Goal: Task Accomplishment & Management: Manage account settings

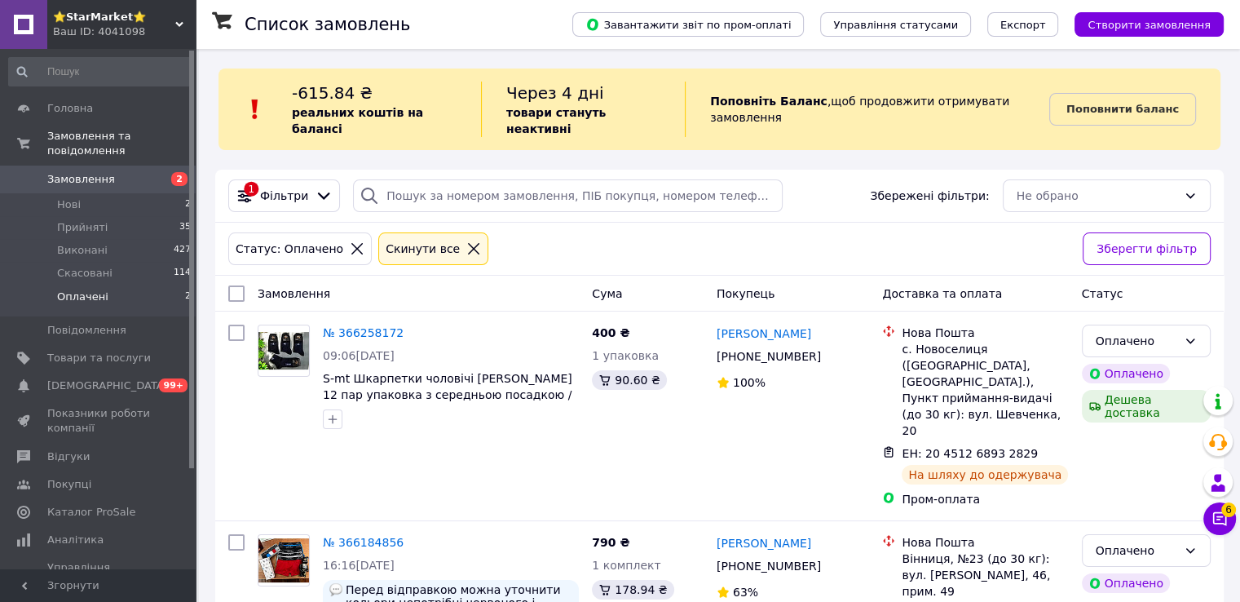
click at [80, 172] on span "Замовлення" at bounding box center [81, 179] width 68 height 15
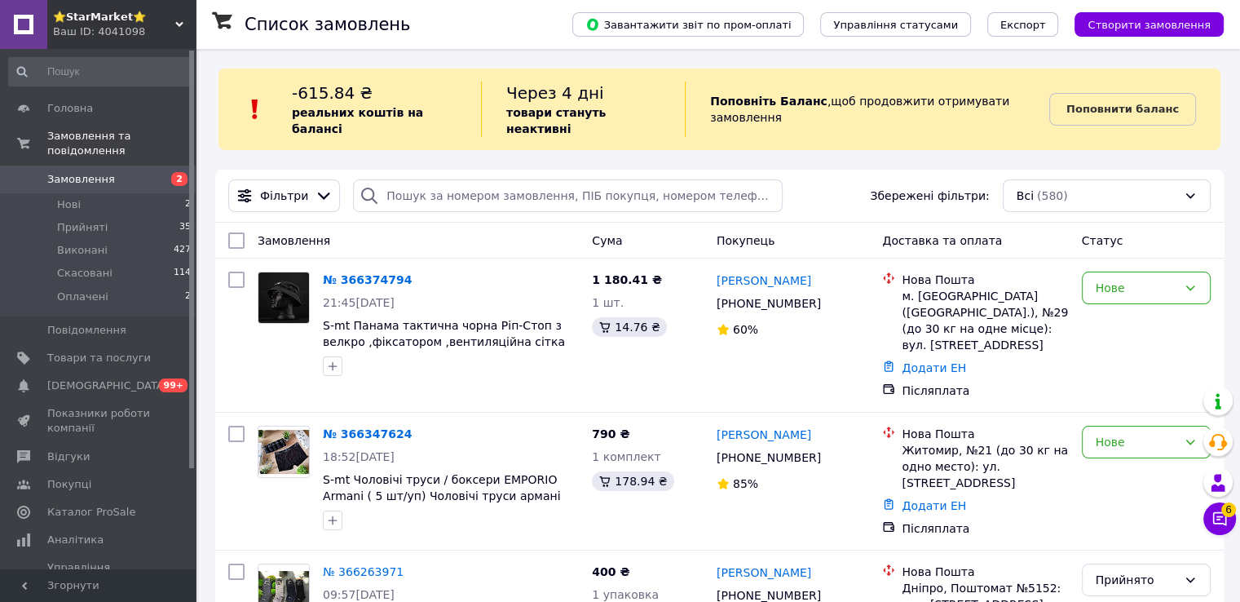
click at [371, 427] on link "№ 366347624" at bounding box center [367, 433] width 89 height 13
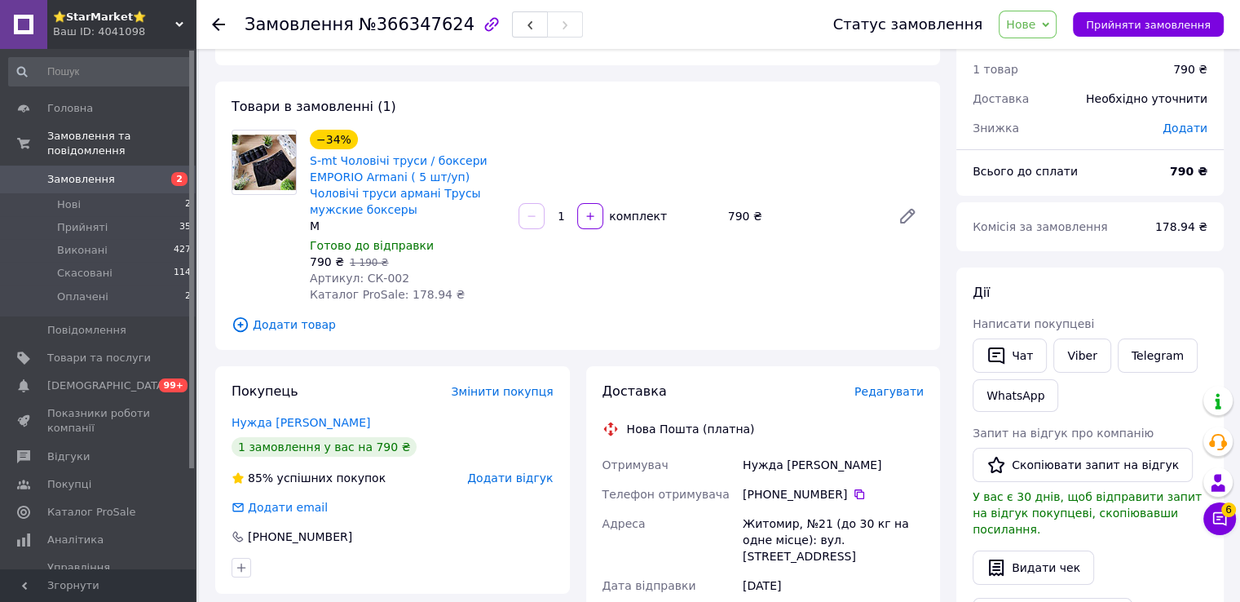
scroll to position [82, 0]
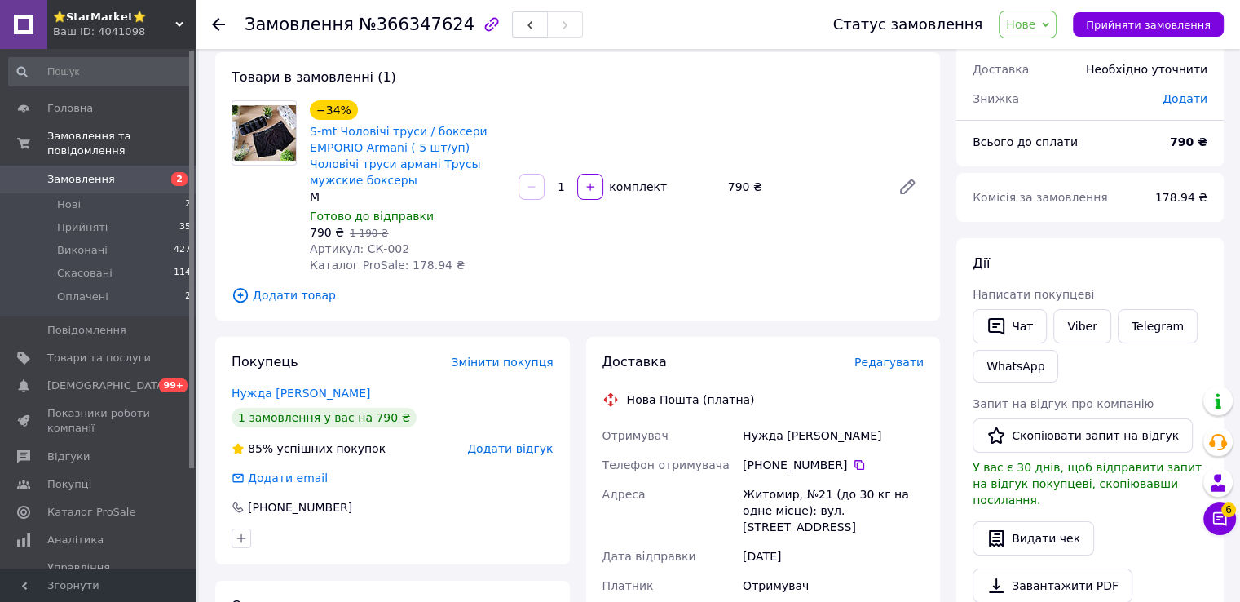
click at [140, 176] on link "Замовлення 2" at bounding box center [100, 180] width 201 height 28
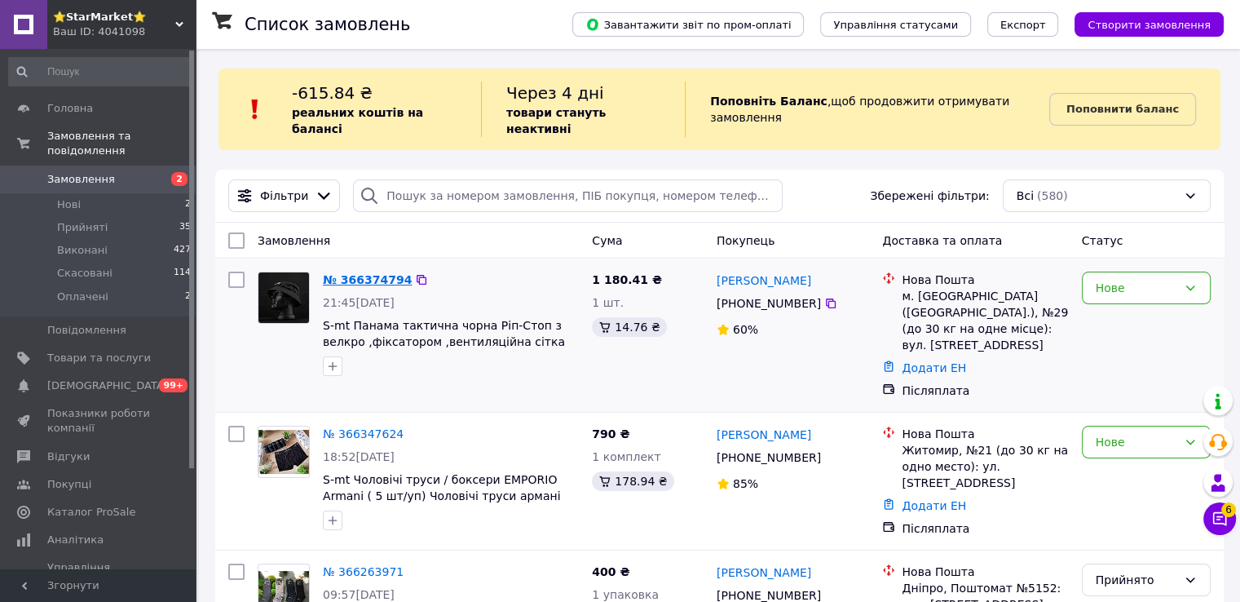
click at [368, 273] on link "№ 366374794" at bounding box center [367, 279] width 89 height 13
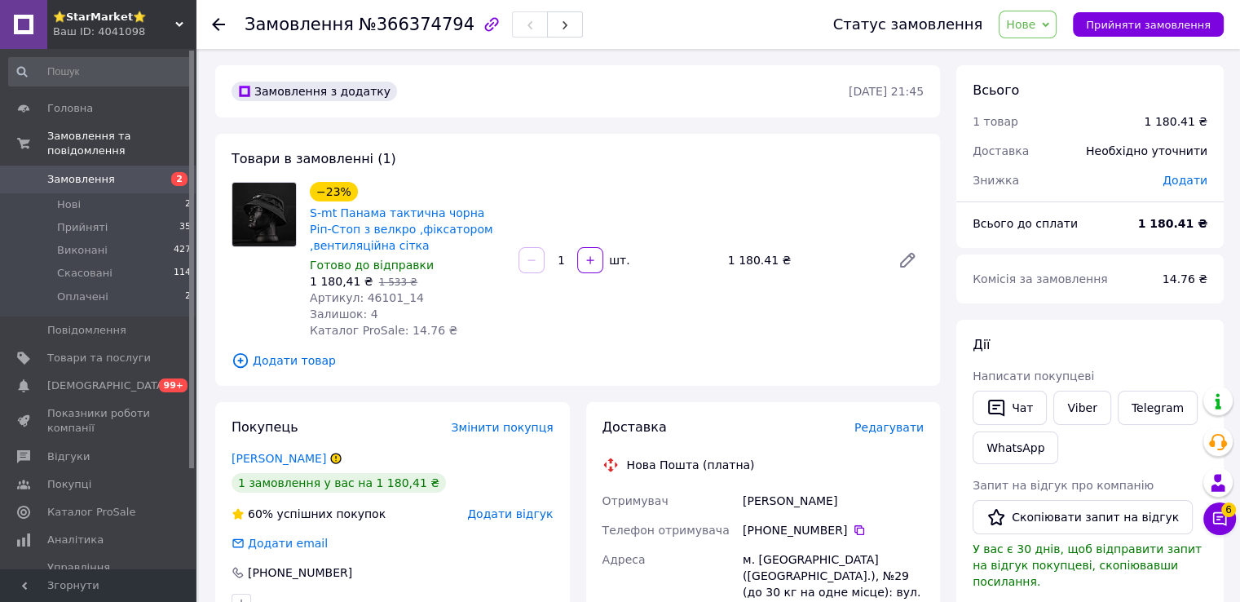
click at [383, 297] on span "Артикул: 46101_14" at bounding box center [367, 297] width 114 height 13
drag, startPoint x: 384, startPoint y: 298, endPoint x: 359, endPoint y: 298, distance: 25.3
click at [359, 298] on span "Артикул: 46101_14" at bounding box center [367, 297] width 114 height 13
click at [365, 298] on span "Артикул: 46101_14" at bounding box center [367, 297] width 114 height 13
drag, startPoint x: 363, startPoint y: 298, endPoint x: 386, endPoint y: 298, distance: 22.8
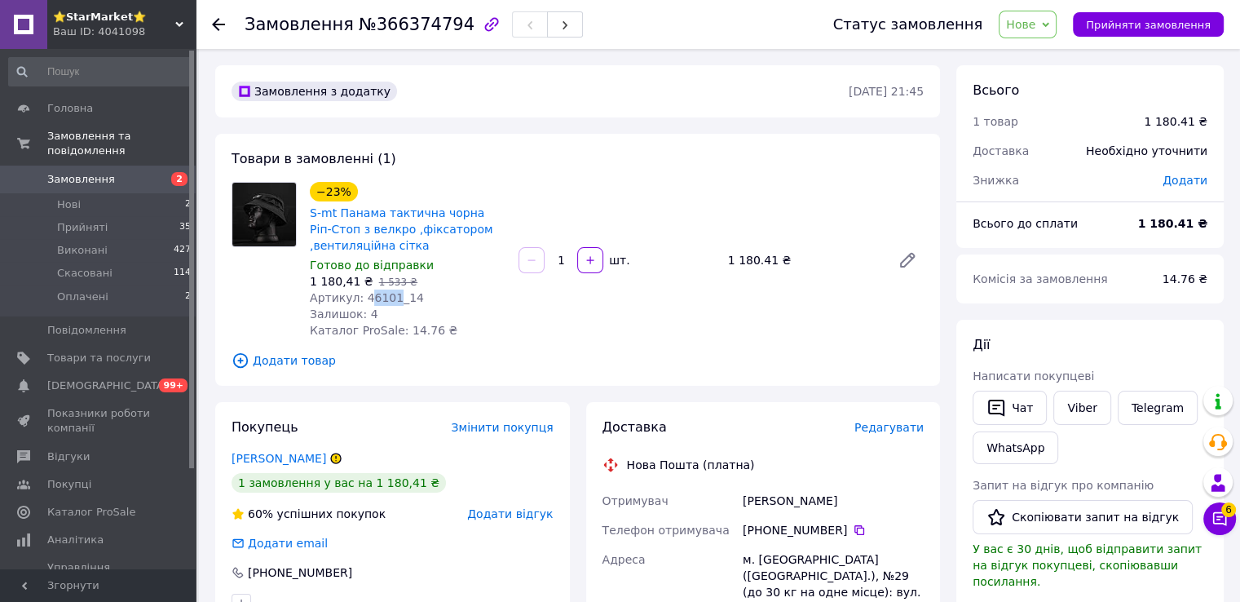
click at [386, 298] on span "Артикул: 46101_14" at bounding box center [367, 297] width 114 height 13
click at [366, 298] on span "Артикул: 46101_14" at bounding box center [367, 297] width 114 height 13
drag, startPoint x: 359, startPoint y: 298, endPoint x: 387, endPoint y: 298, distance: 27.7
click at [387, 298] on span "Артикул: 46101_14" at bounding box center [367, 297] width 114 height 13
copy span "46101"
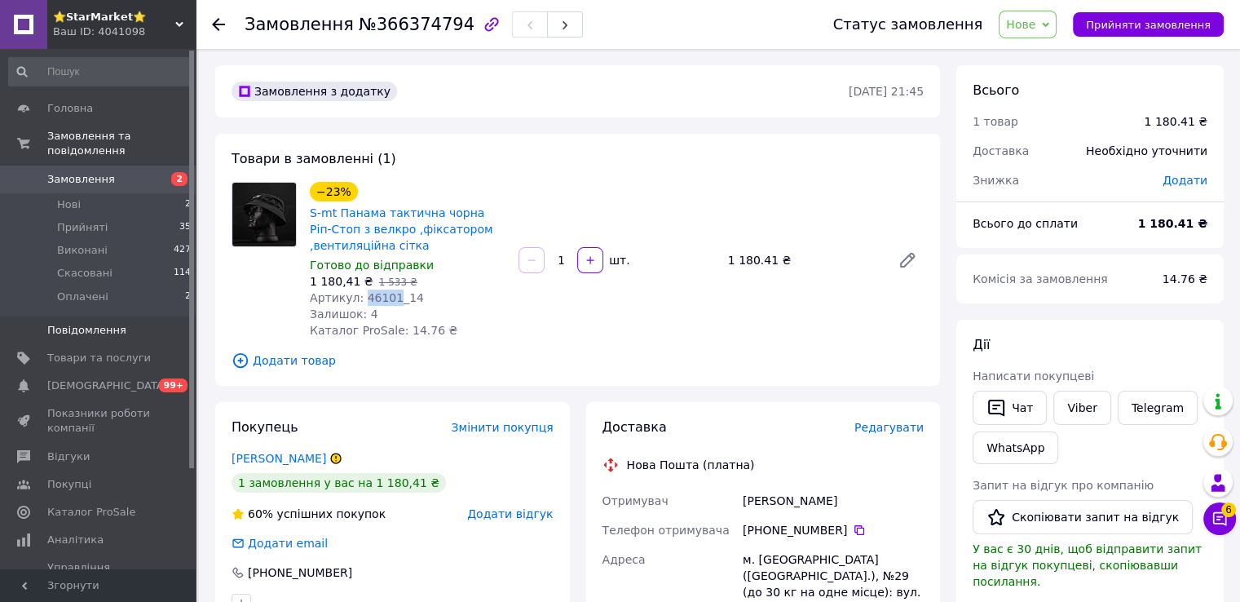
click at [82, 316] on link "Повідомлення 0" at bounding box center [100, 330] width 201 height 28
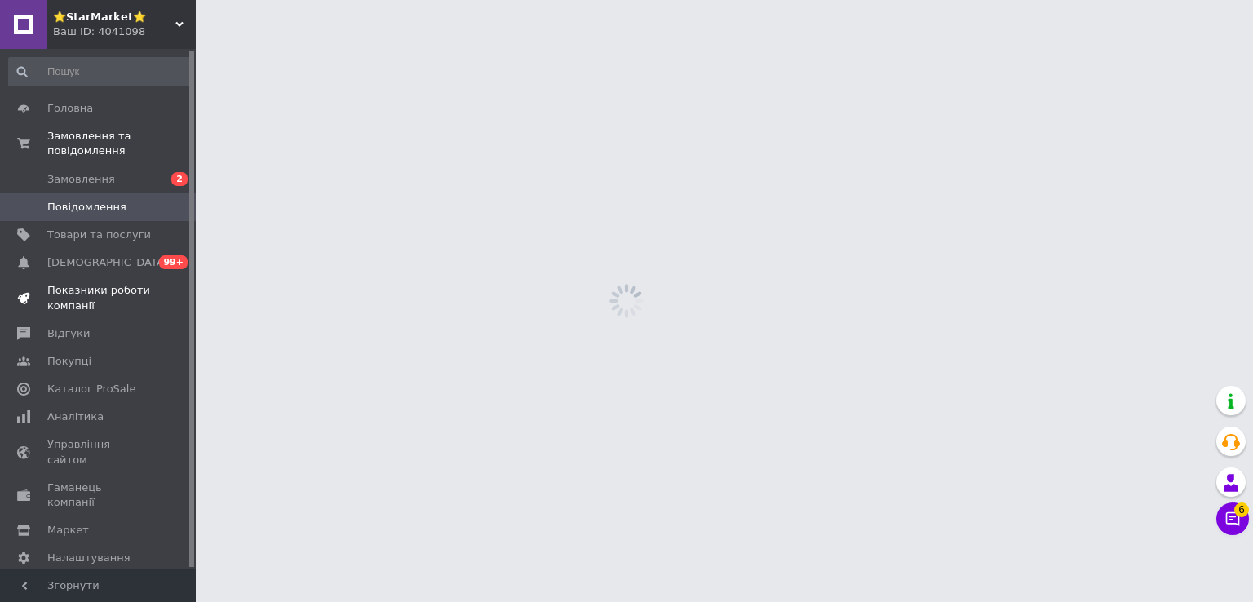
click at [104, 284] on span "Показники роботи компанії" at bounding box center [99, 297] width 104 height 29
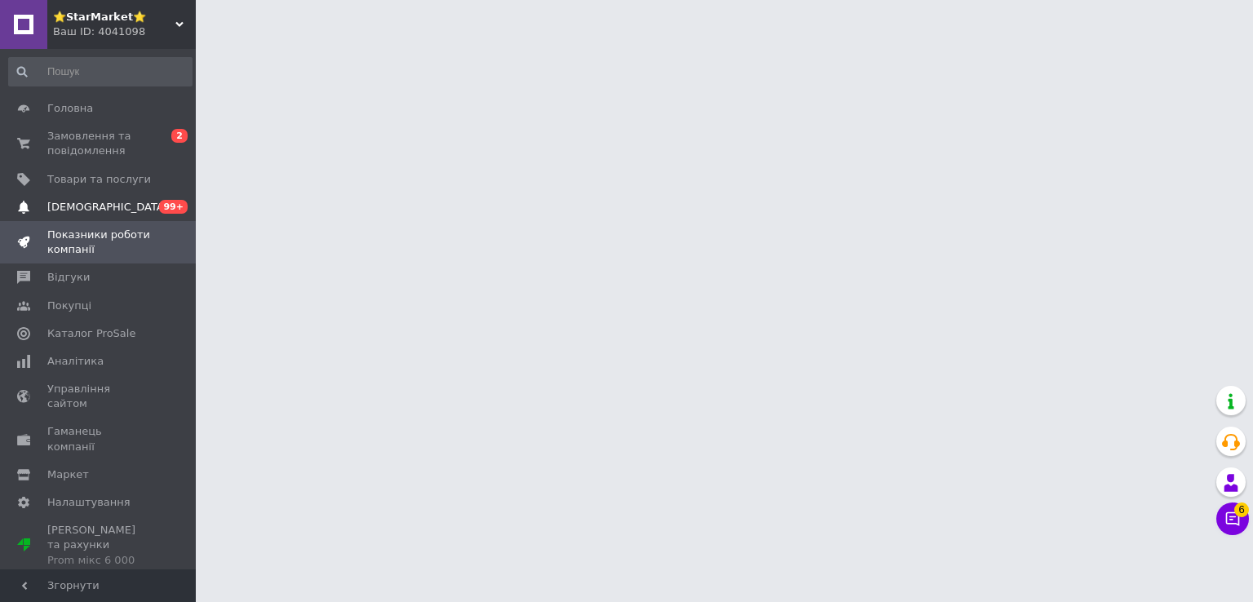
click at [119, 197] on link "Сповіщення 0 99+" at bounding box center [100, 207] width 201 height 28
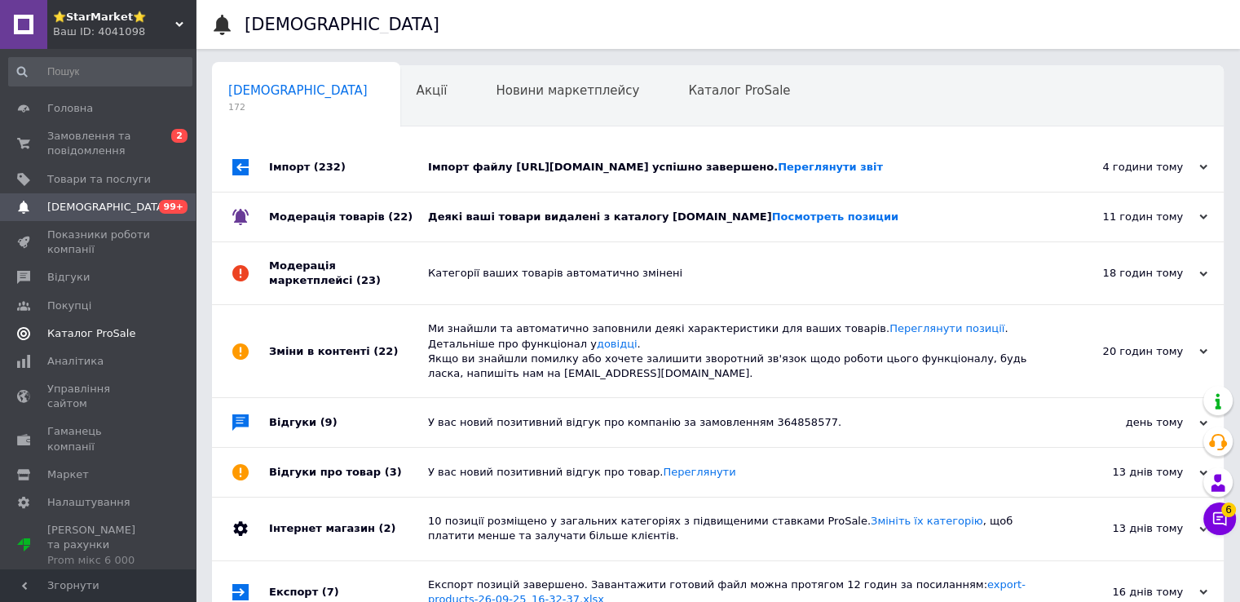
click at [113, 338] on span "Каталог ProSale" at bounding box center [91, 333] width 88 height 15
